Goal: Task Accomplishment & Management: Manage account settings

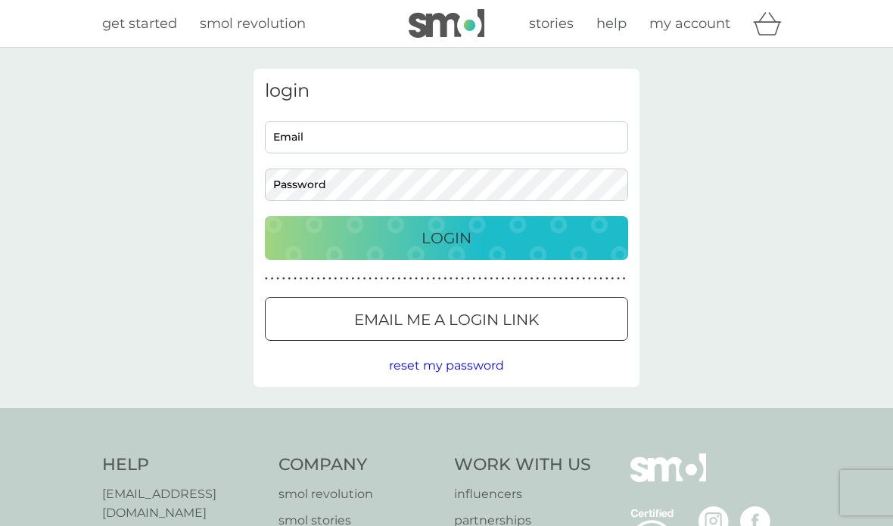
click at [498, 138] on input "Email" at bounding box center [446, 137] width 363 height 33
type input "[EMAIL_ADDRESS][DOMAIN_NAME]"
click at [414, 231] on div "Login" at bounding box center [446, 238] width 333 height 24
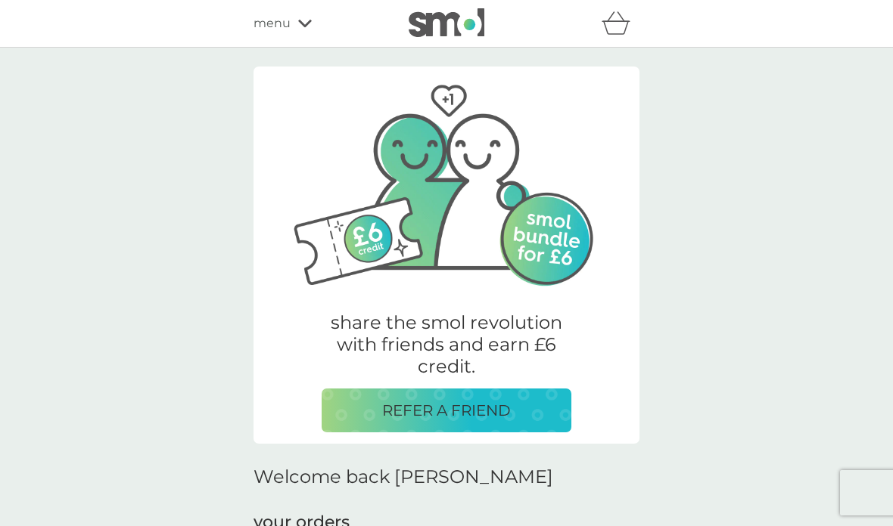
click at [266, 33] on span "menu" at bounding box center [271, 24] width 37 height 20
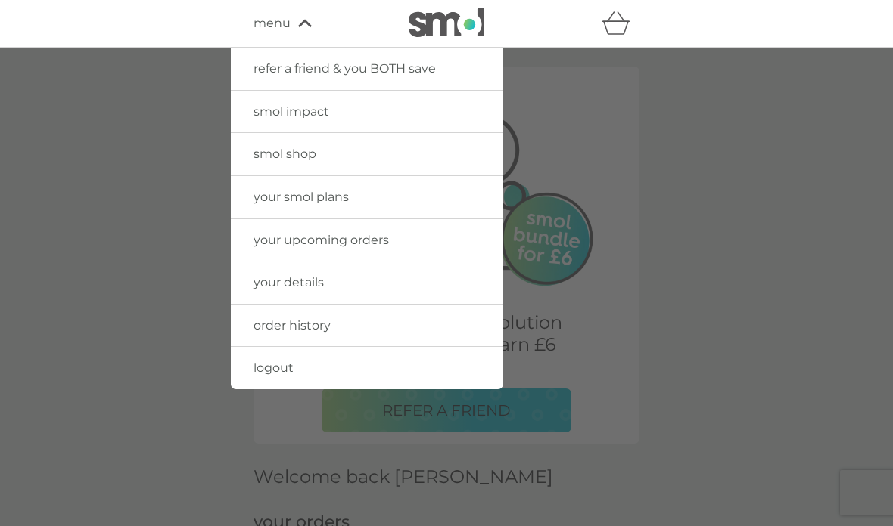
click at [454, 18] on img at bounding box center [446, 22] width 76 height 29
click at [467, 18] on img at bounding box center [446, 22] width 76 height 29
click at [458, 20] on img at bounding box center [446, 22] width 76 height 29
click at [384, 145] on link "smol shop" at bounding box center [367, 154] width 272 height 42
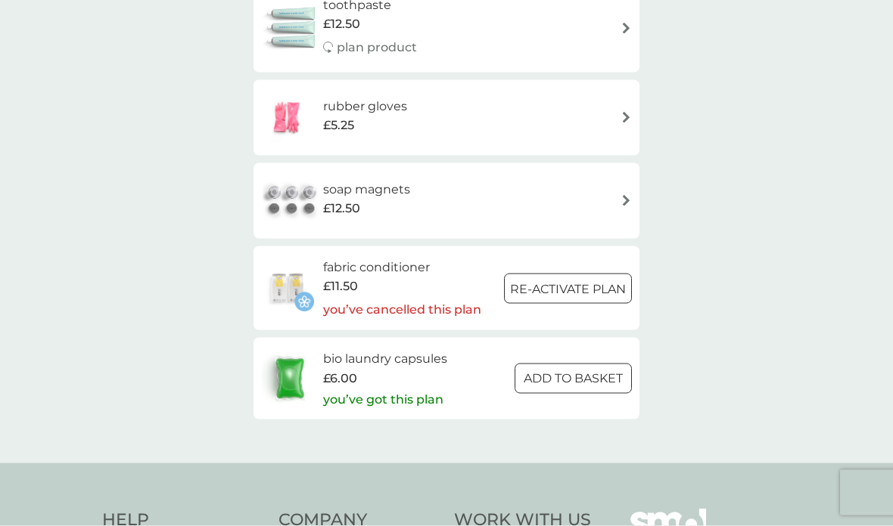
scroll to position [2171, 0]
click at [287, 353] on img at bounding box center [289, 378] width 57 height 53
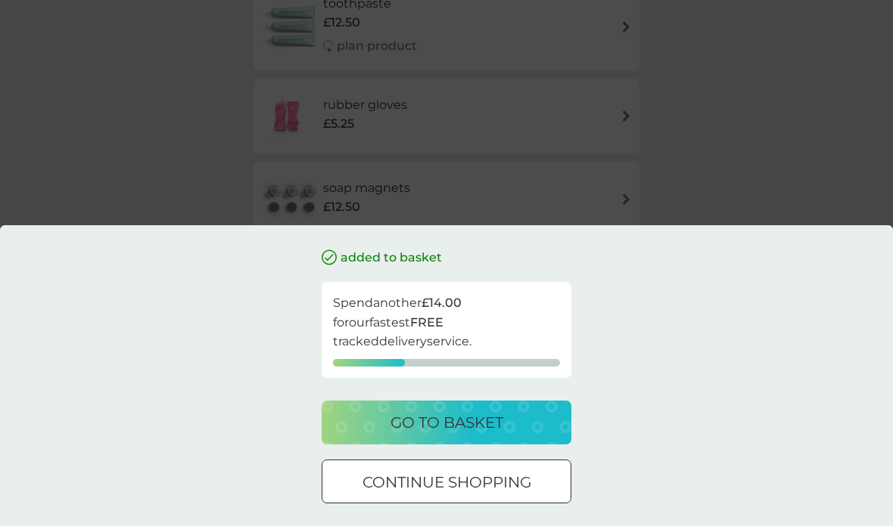
click at [447, 486] on div at bounding box center [446, 481] width 9 height 9
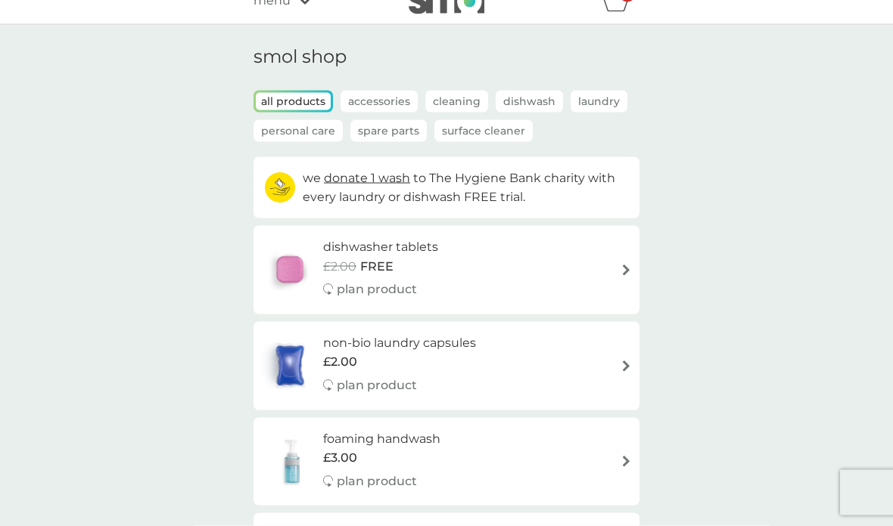
scroll to position [19, 0]
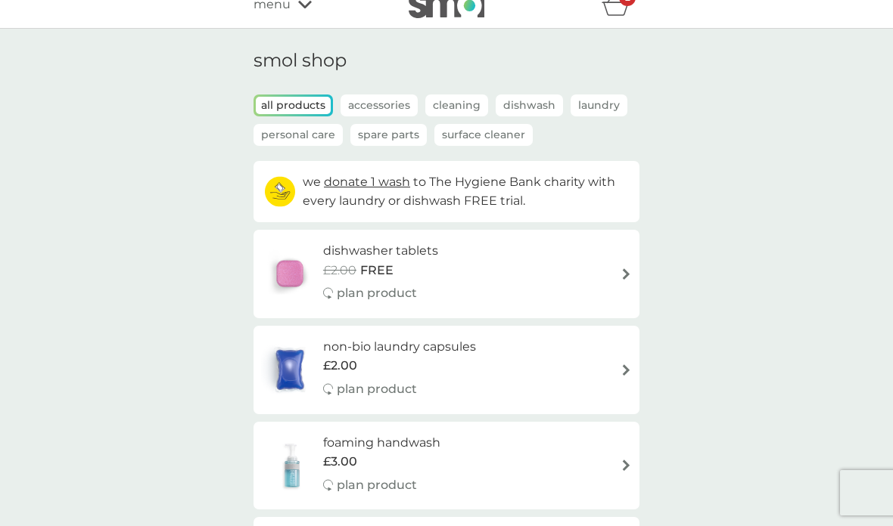
click at [383, 479] on p "plan product" at bounding box center [377, 486] width 80 height 20
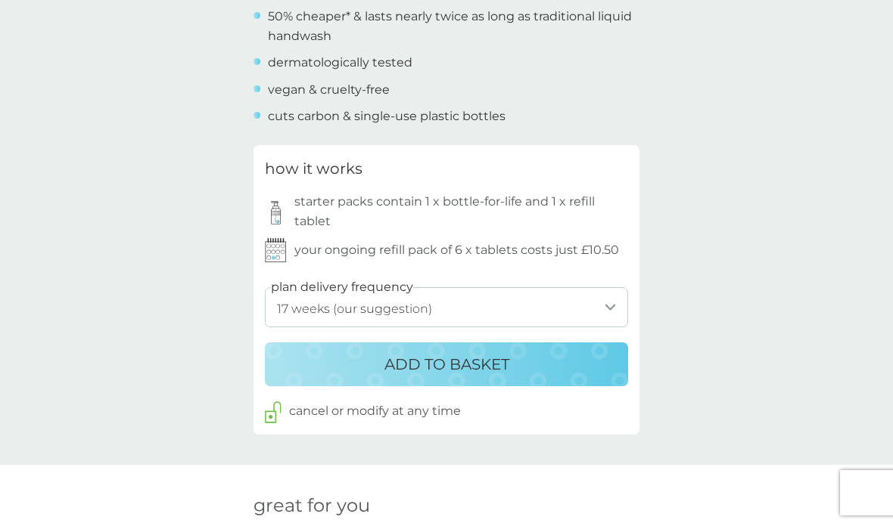
scroll to position [666, 0]
click at [603, 299] on select "1 week 2 weeks 3 weeks 4 weeks 5 weeks 6 weeks 7 weeks 8 weeks 9 weeks 10 weeks…" at bounding box center [446, 307] width 363 height 40
select select "140"
click at [506, 357] on p "ADD TO BASKET" at bounding box center [446, 364] width 125 height 24
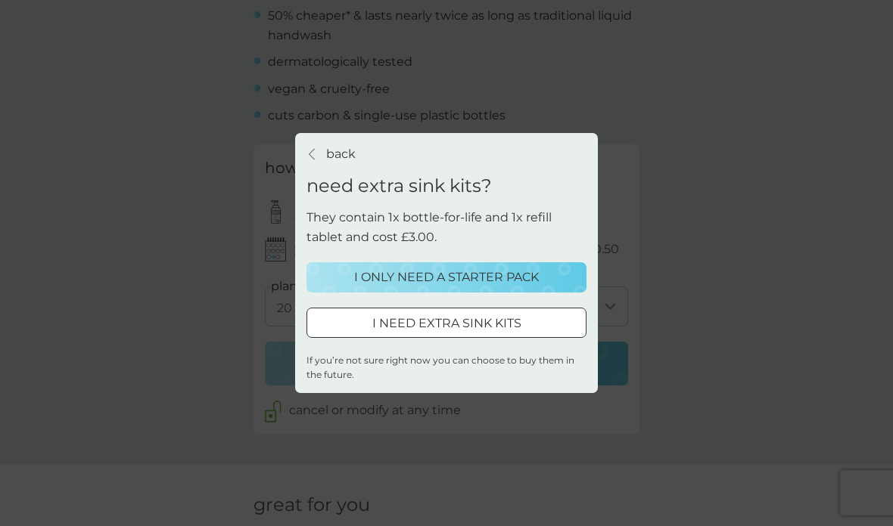
click at [486, 338] on button "I NEED EXTRA SINK KITS" at bounding box center [446, 323] width 280 height 30
select select "140"
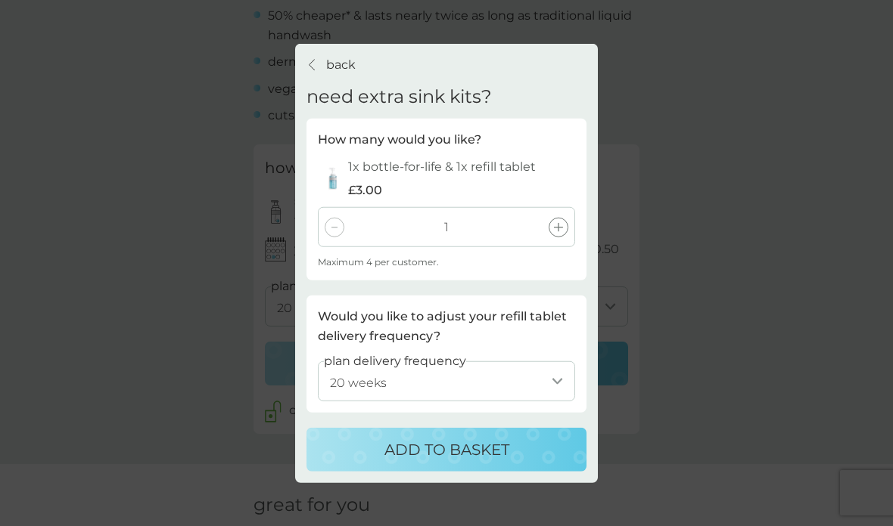
click at [559, 237] on div at bounding box center [558, 227] width 20 height 20
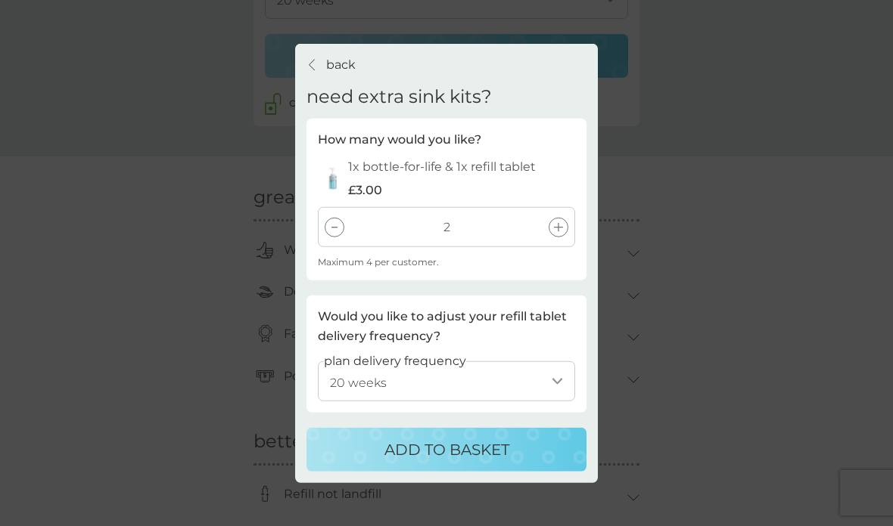
scroll to position [975, 0]
click at [473, 461] on p "ADD TO BASKET" at bounding box center [446, 449] width 125 height 24
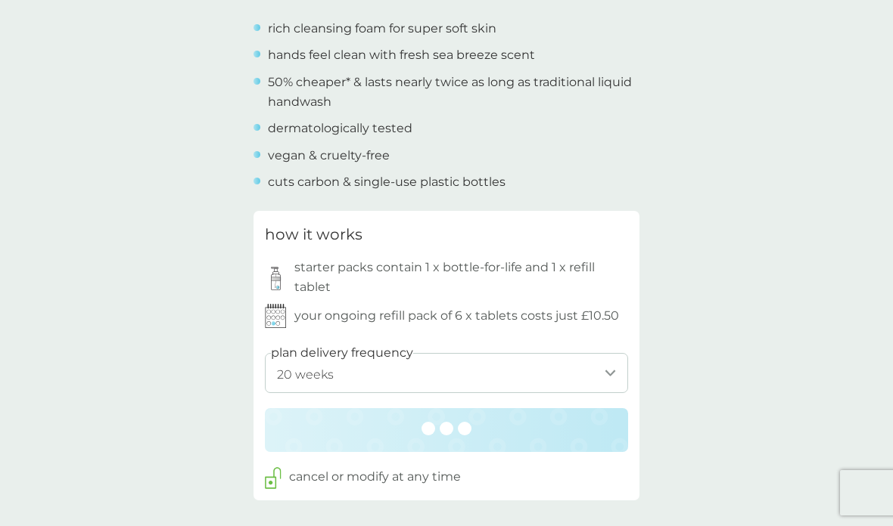
scroll to position [595, 0]
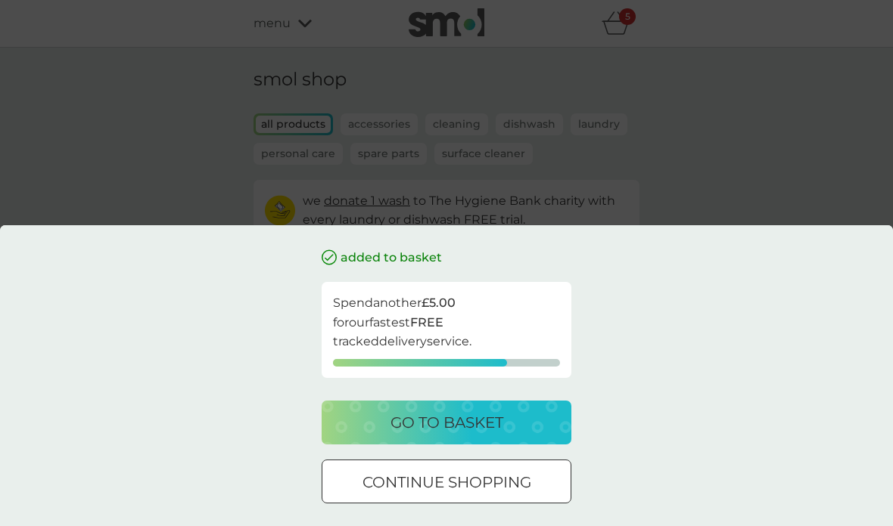
click at [512, 427] on div "go to basket" at bounding box center [446, 423] width 219 height 24
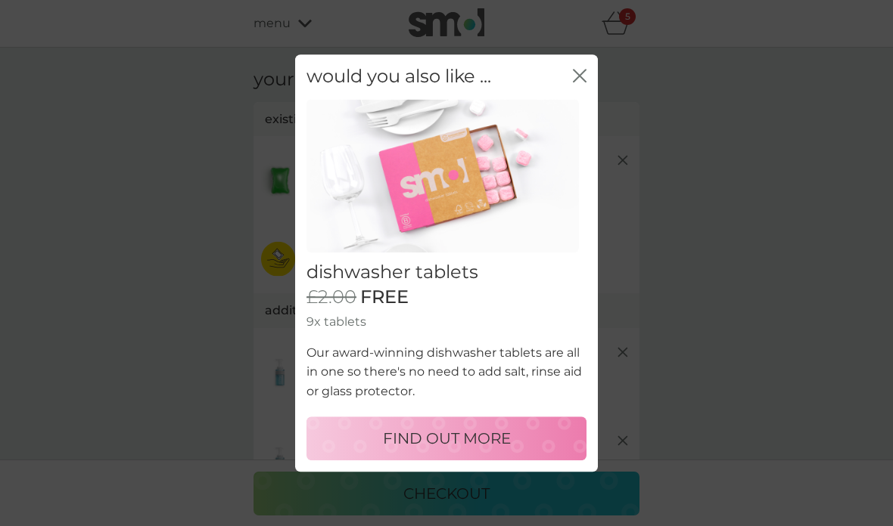
click at [489, 433] on p "FIND OUT MORE" at bounding box center [447, 439] width 128 height 24
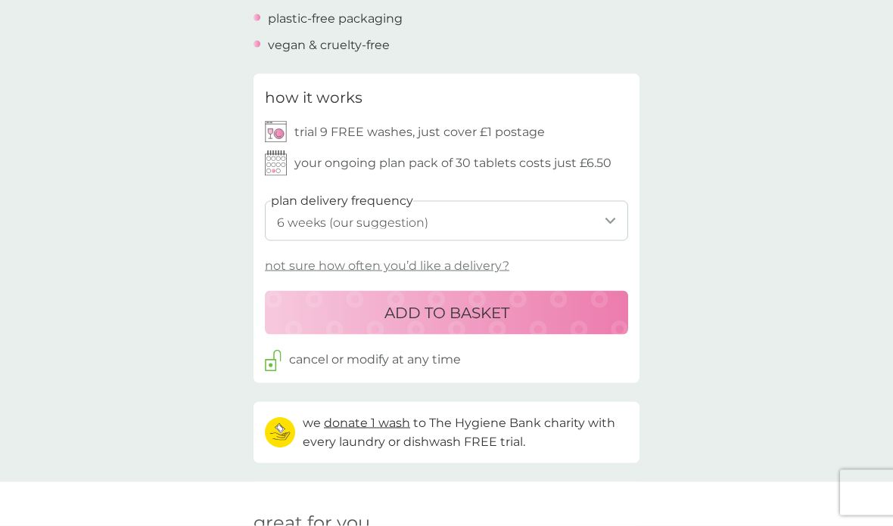
scroll to position [633, 0]
click at [605, 222] on select "1 week 2 weeks 3 weeks 4 weeks 5 weeks 6 weeks (our suggestion) 7 weeks 8 weeks…" at bounding box center [446, 220] width 363 height 40
select select "56"
click at [485, 306] on p "ADD TO BASKET" at bounding box center [446, 312] width 125 height 24
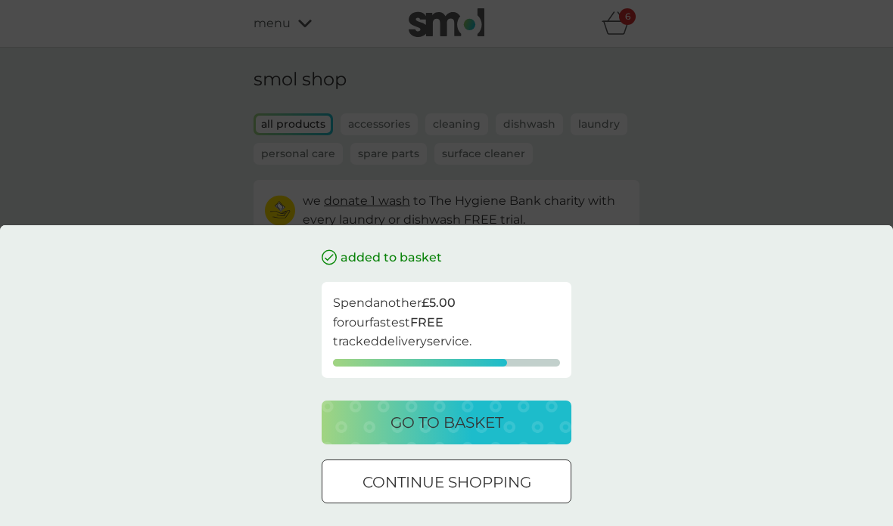
click at [473, 415] on p "go to basket" at bounding box center [446, 423] width 113 height 24
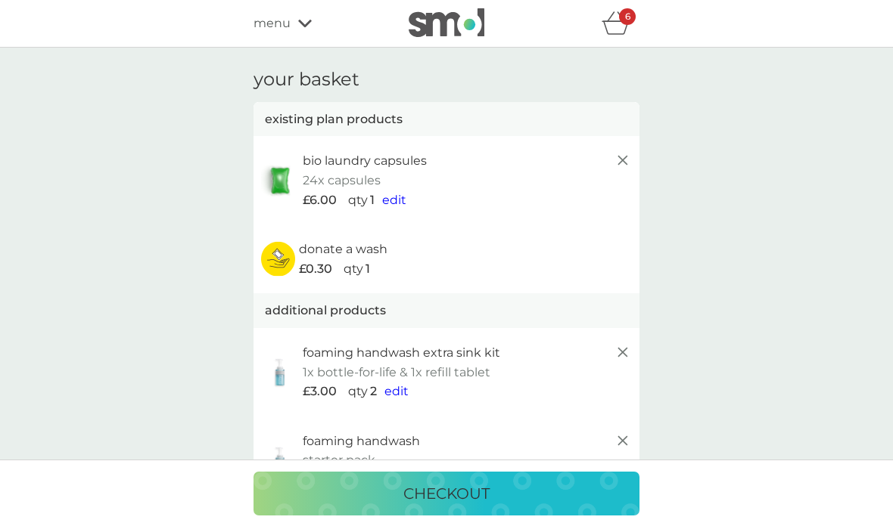
click at [398, 193] on span "edit" at bounding box center [394, 200] width 24 height 14
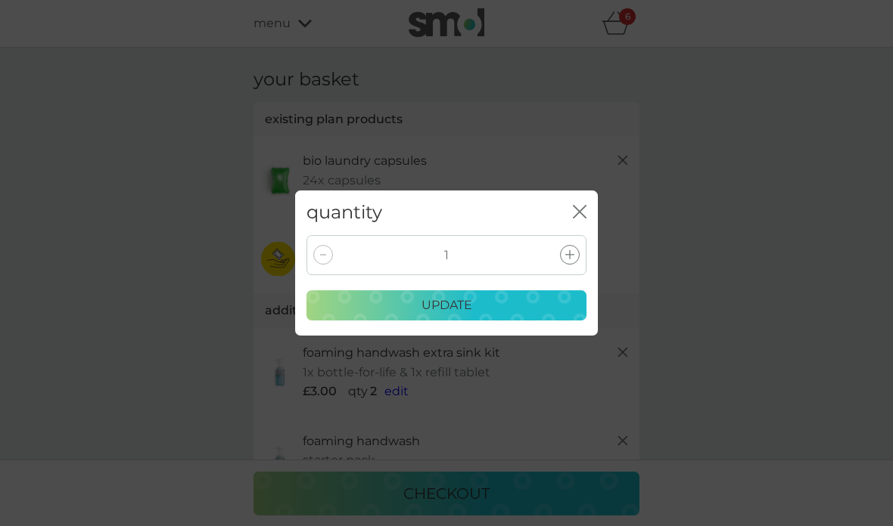
click at [337, 247] on div "1" at bounding box center [446, 255] width 280 height 40
click at [336, 247] on div "1" at bounding box center [446, 255] width 280 height 40
click at [566, 215] on div "quantity close" at bounding box center [446, 213] width 303 height 45
click at [585, 212] on icon "close" at bounding box center [580, 212] width 14 height 14
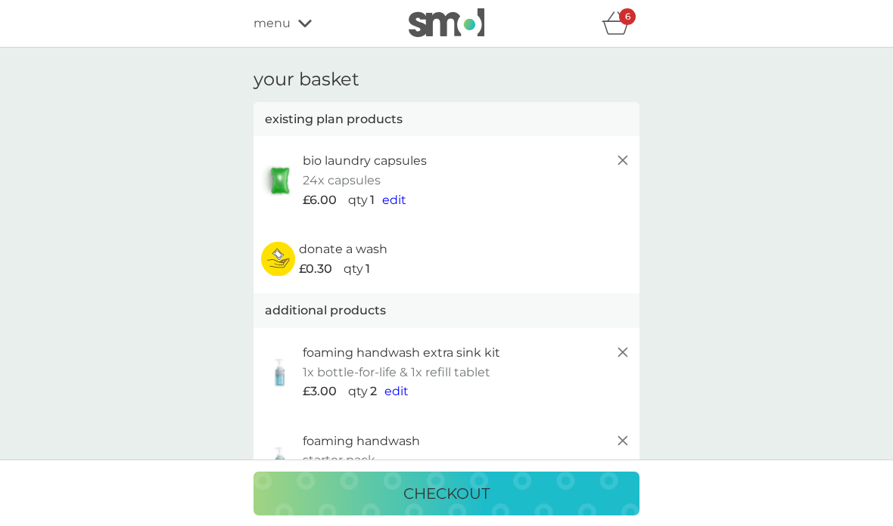
click at [628, 160] on icon at bounding box center [622, 160] width 18 height 18
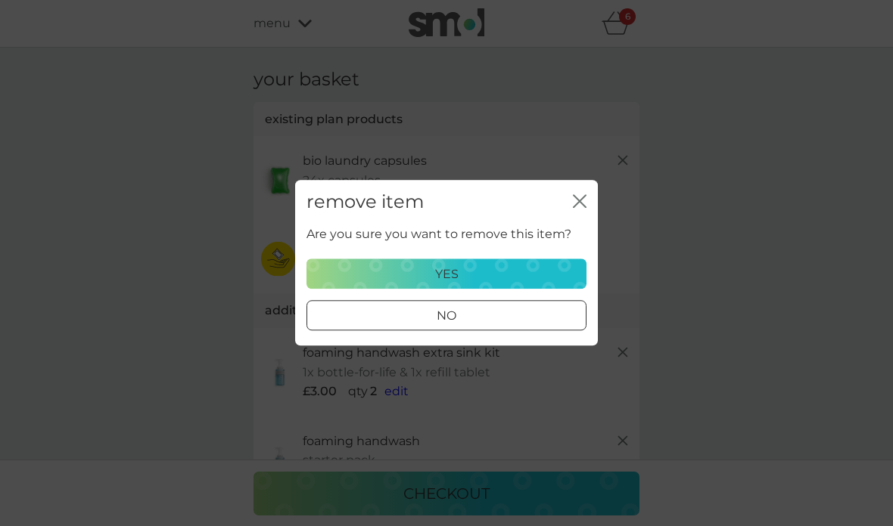
click at [539, 271] on div "yes" at bounding box center [446, 275] width 260 height 20
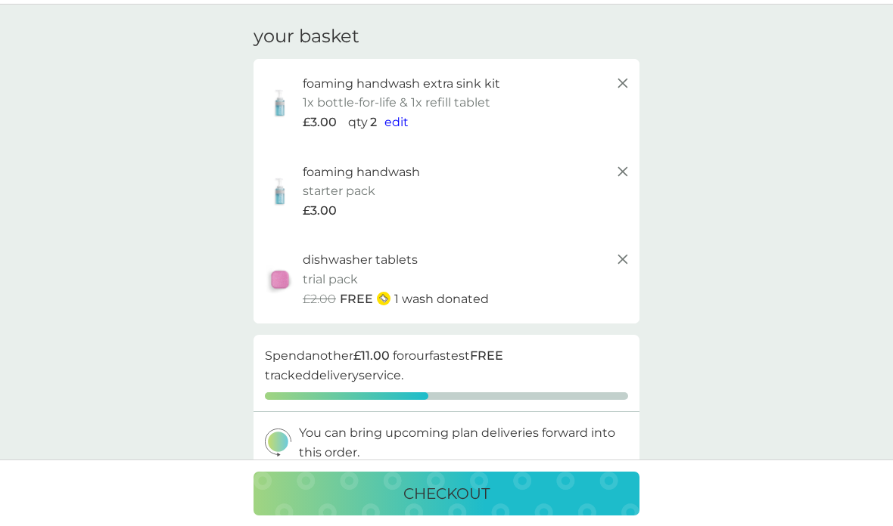
scroll to position [36, 0]
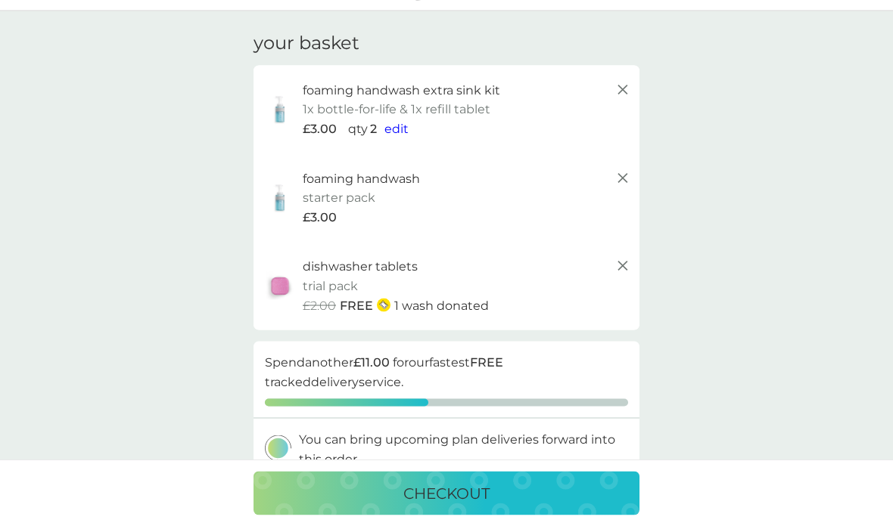
click at [427, 104] on p "1x bottle-for-life & 1x refill tablet" at bounding box center [397, 110] width 188 height 20
click at [399, 130] on span "edit" at bounding box center [396, 129] width 24 height 14
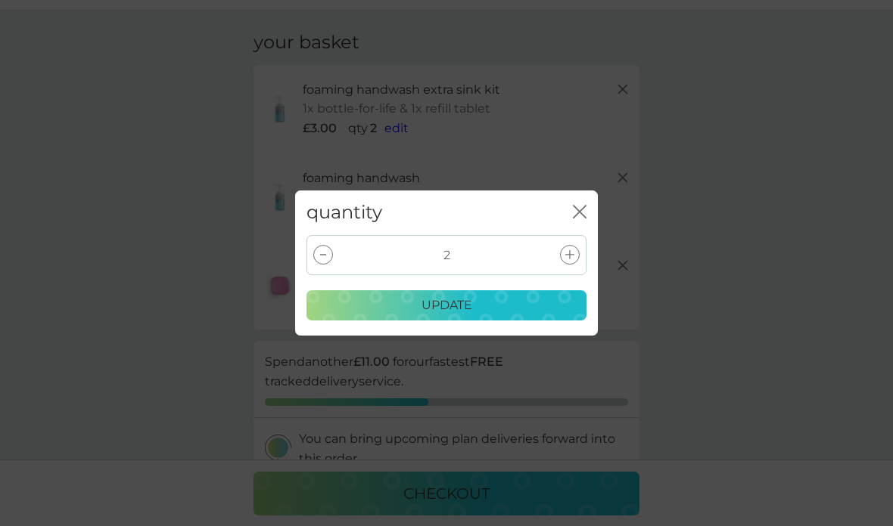
click at [315, 257] on div at bounding box center [323, 255] width 20 height 20
click at [390, 312] on div "update" at bounding box center [446, 306] width 260 height 20
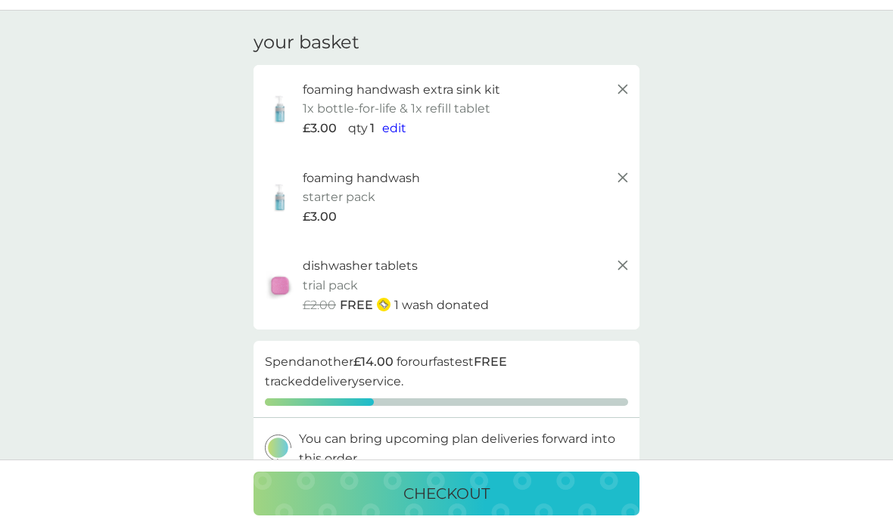
click at [408, 181] on p "foaming handwash" at bounding box center [361, 179] width 117 height 20
click at [290, 201] on img at bounding box center [280, 198] width 38 height 33
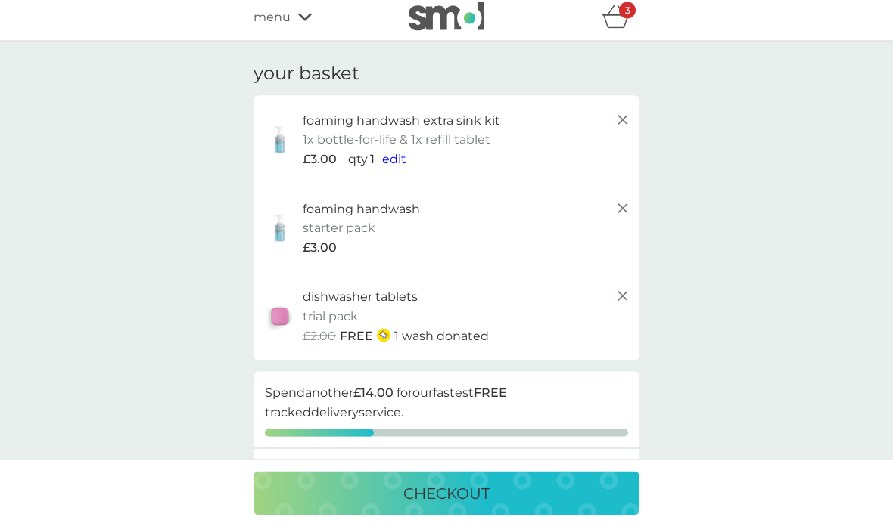
scroll to position [0, 0]
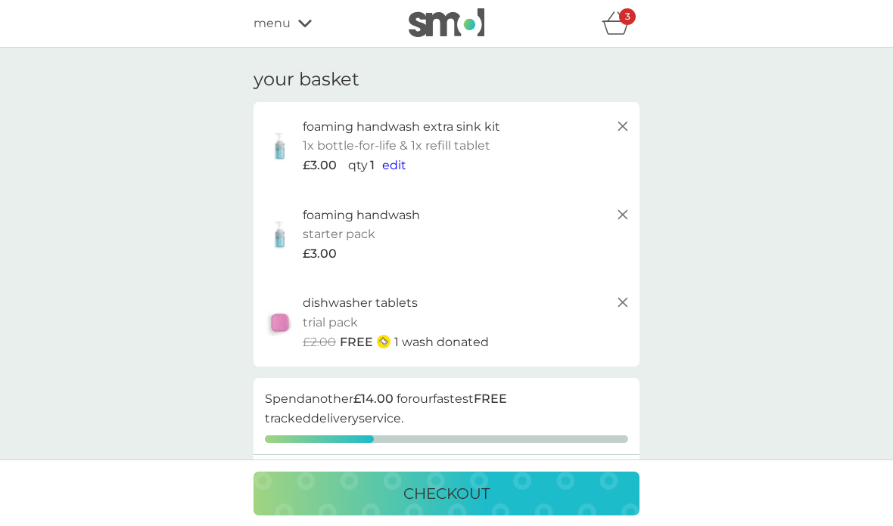
click at [306, 31] on div "menu" at bounding box center [317, 24] width 129 height 20
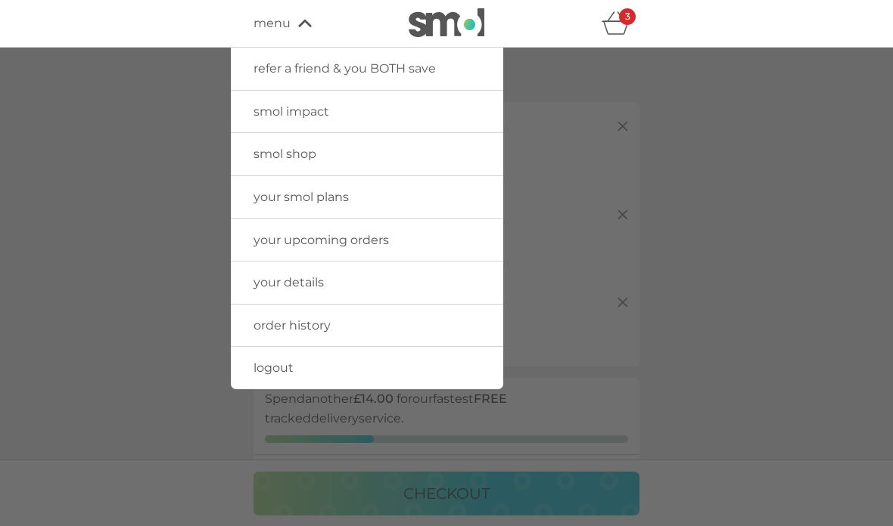
click at [391, 195] on link "your smol plans" at bounding box center [367, 197] width 272 height 42
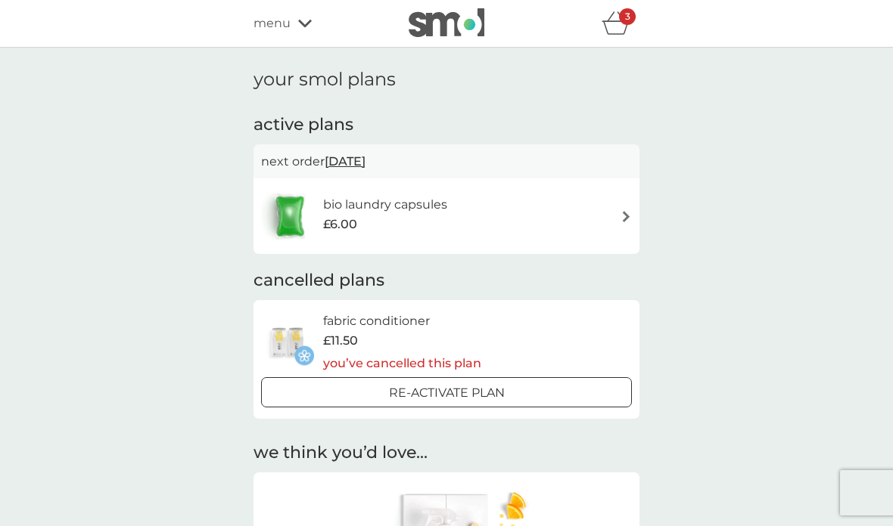
click at [614, 217] on div "bio laundry capsules £6.00" at bounding box center [446, 216] width 371 height 53
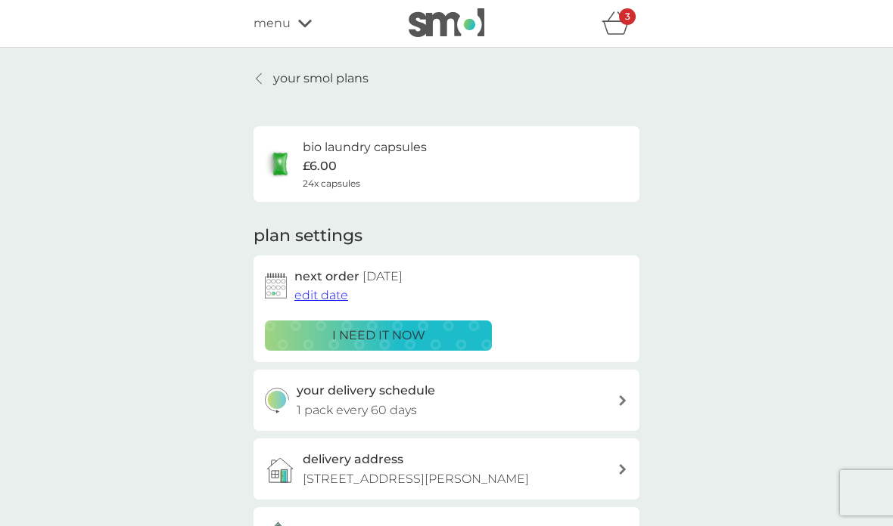
click at [331, 286] on button "edit date" at bounding box center [321, 296] width 54 height 20
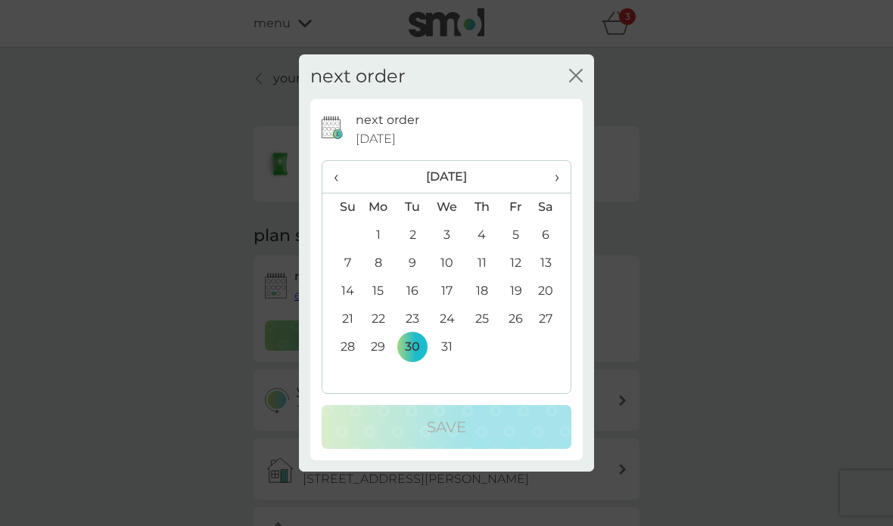
click at [551, 175] on span "›" at bounding box center [551, 177] width 15 height 32
click at [341, 180] on span "‹" at bounding box center [342, 177] width 16 height 32
click at [340, 179] on span "‹" at bounding box center [342, 177] width 16 height 32
click at [337, 178] on span "‹" at bounding box center [342, 177] width 16 height 32
click at [350, 171] on th "‹" at bounding box center [341, 177] width 39 height 33
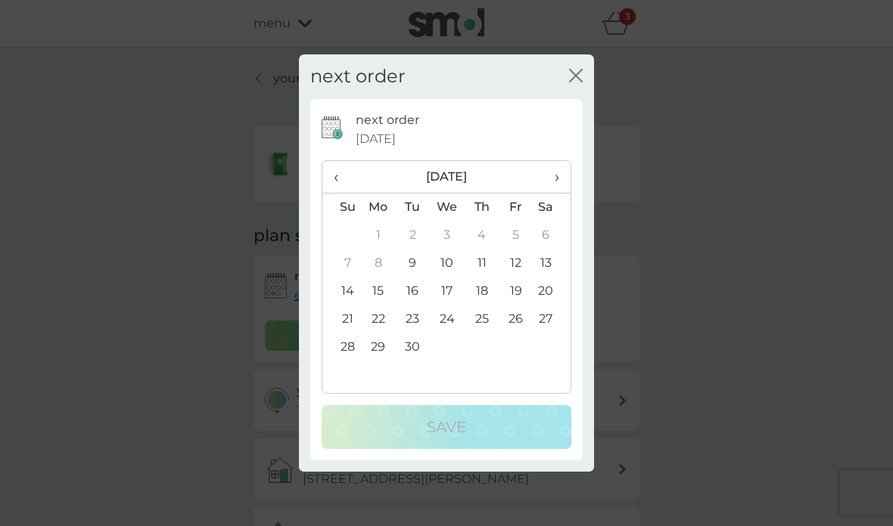
click at [378, 317] on td "22" at bounding box center [378, 320] width 35 height 28
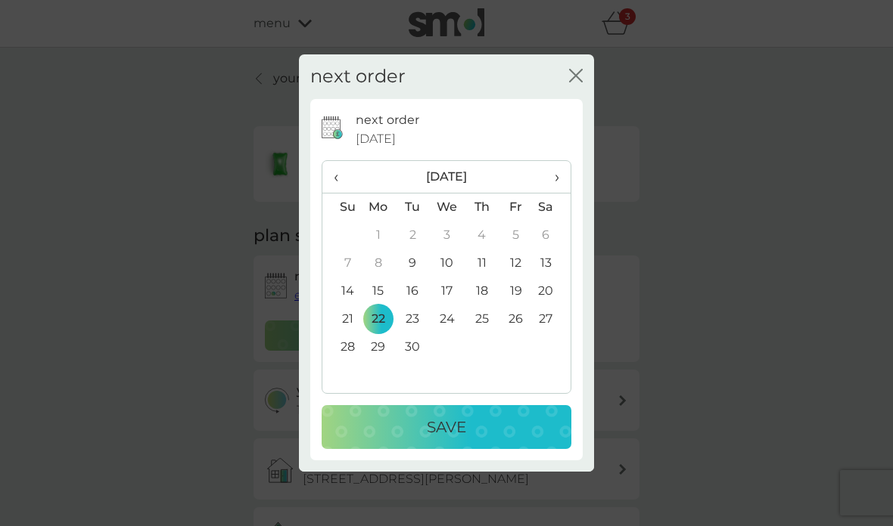
click at [382, 349] on td "29" at bounding box center [378, 348] width 35 height 28
click at [414, 417] on div "Save" at bounding box center [446, 427] width 219 height 24
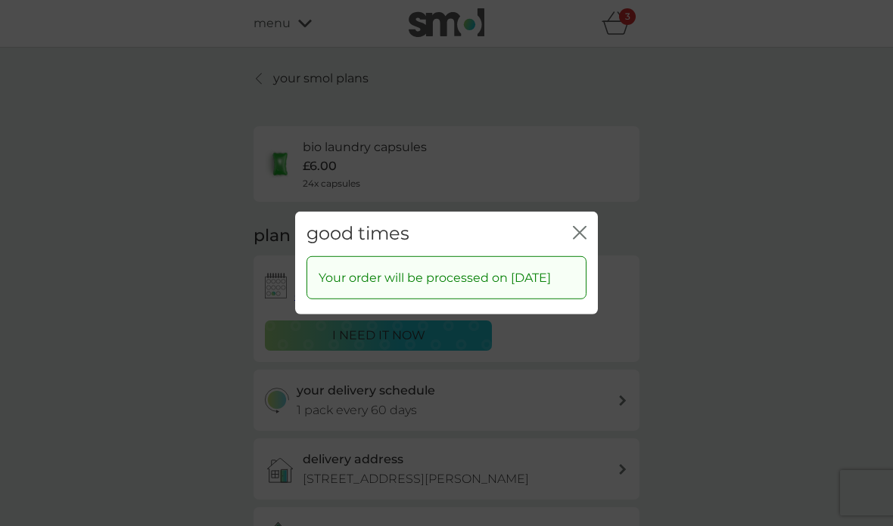
click at [582, 227] on icon "close" at bounding box center [582, 233] width 6 height 12
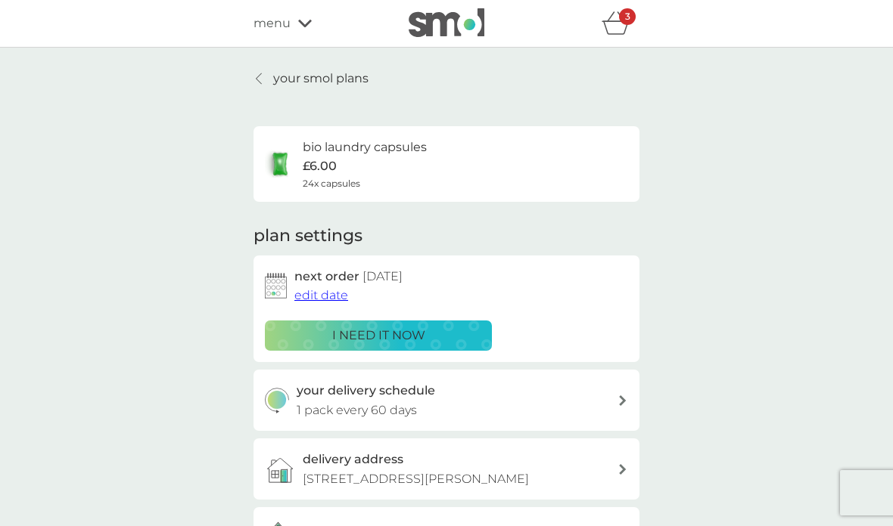
click at [616, 29] on icon "basket" at bounding box center [615, 22] width 29 height 23
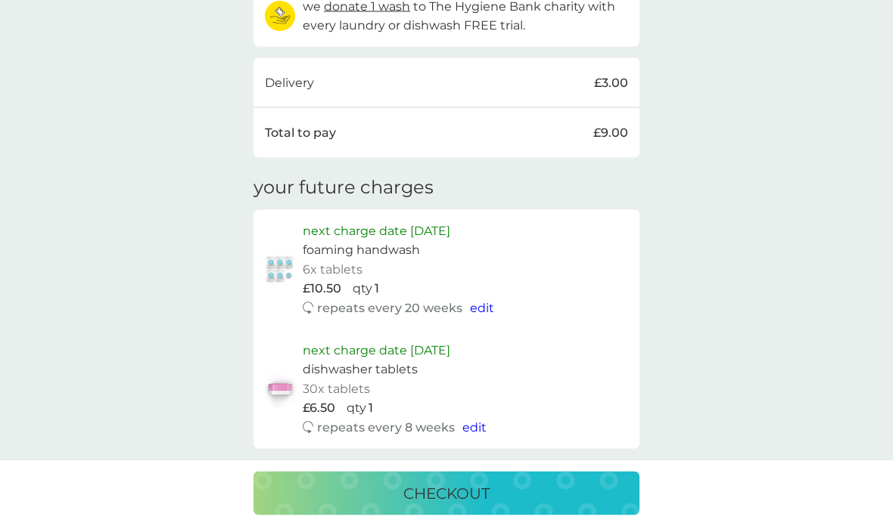
scroll to position [622, 0]
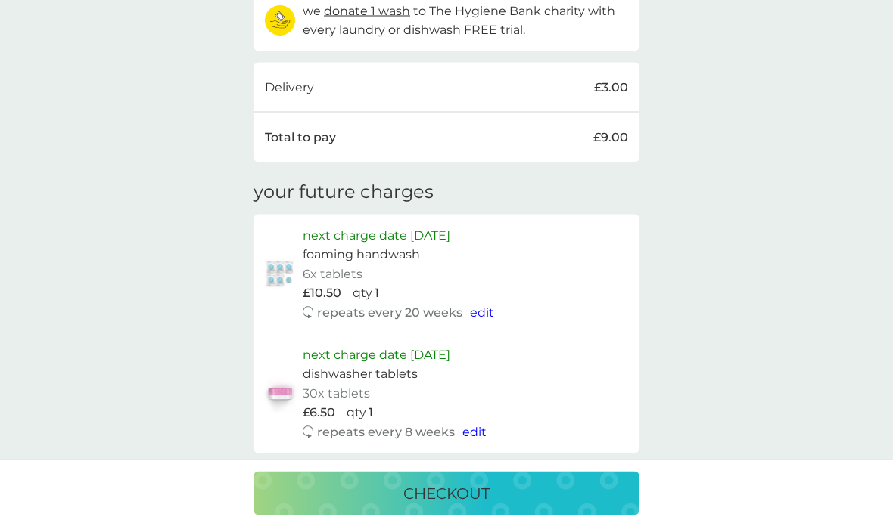
click at [480, 306] on span "edit" at bounding box center [482, 313] width 24 height 14
select select "140"
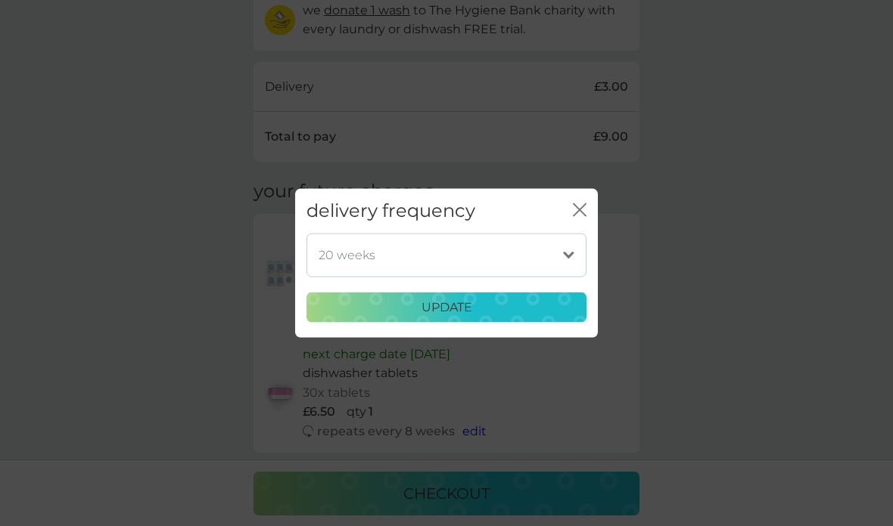
click at [635, 224] on div "delivery frequency close 1 week 2 weeks 3 weeks 4 weeks 5 weeks 6 weeks 7 weeks…" at bounding box center [446, 263] width 893 height 526
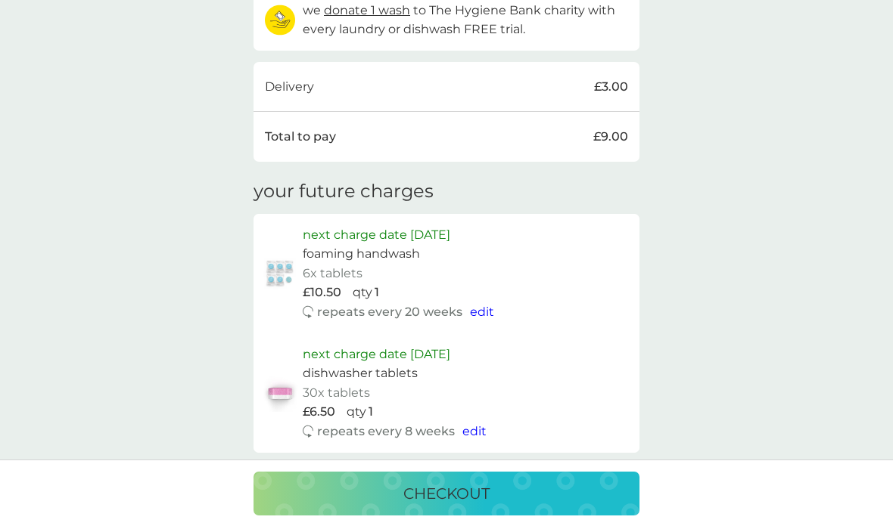
click at [581, 214] on div "next charge date 22nd Sep 2025 foaming handwash 6x tablets £10.50 qty 1 repeats…" at bounding box center [446, 274] width 386 height 120
click at [450, 225] on p "next charge date 22nd Sep 2025" at bounding box center [376, 235] width 147 height 20
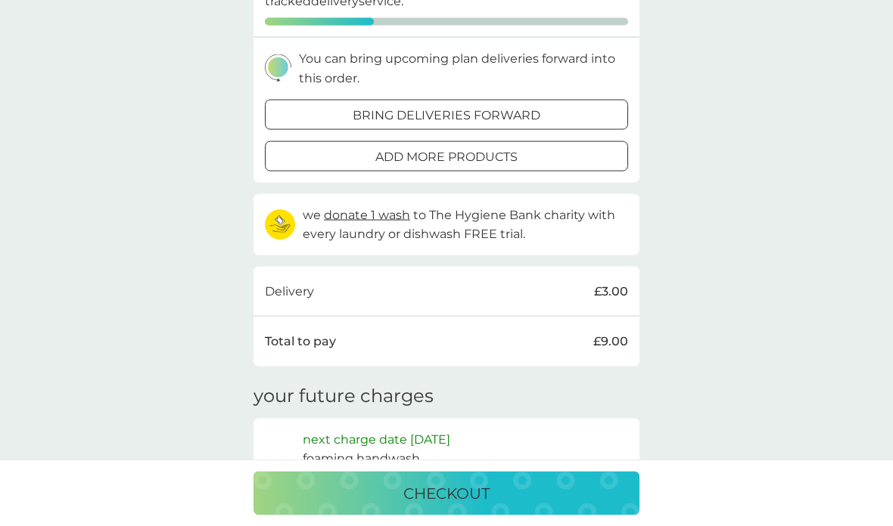
scroll to position [417, 0]
